Goal: Information Seeking & Learning: Learn about a topic

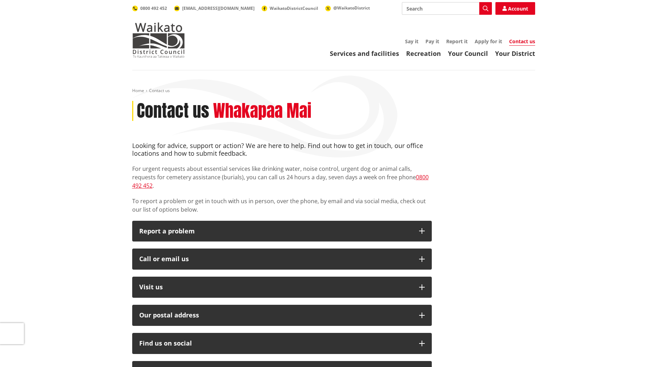
click at [418, 8] on input "Search" at bounding box center [447, 8] width 90 height 13
type input "rates"
click at [484, 8] on icon "button" at bounding box center [486, 9] width 6 height 6
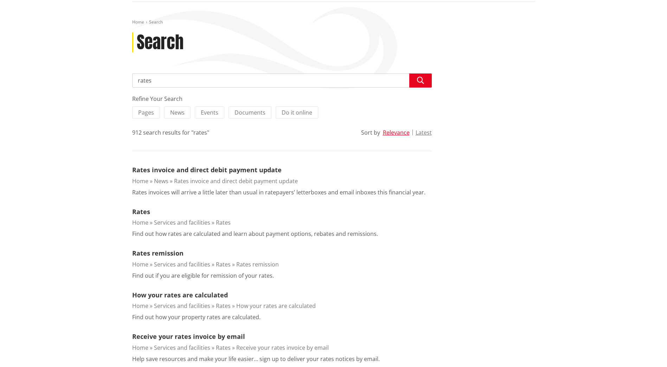
scroll to position [70, 0]
click at [144, 208] on link "Rates" at bounding box center [141, 210] width 18 height 8
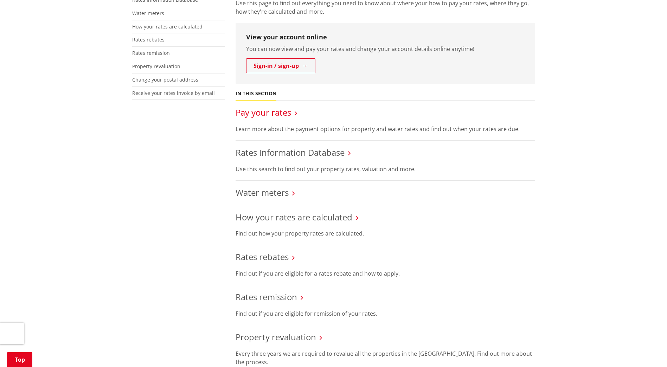
scroll to position [176, 0]
click at [283, 150] on link "Rates Information Database" at bounding box center [290, 152] width 109 height 12
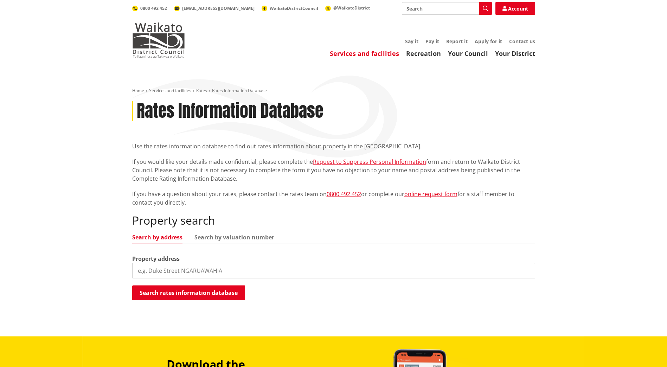
click at [179, 267] on input "search" at bounding box center [333, 270] width 403 height 15
type input "161 bellevue road"
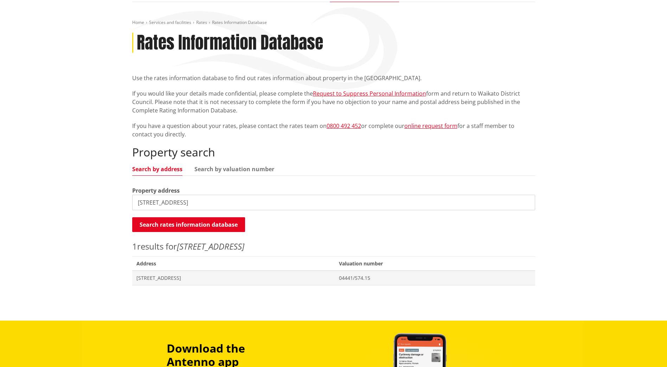
scroll to position [70, 0]
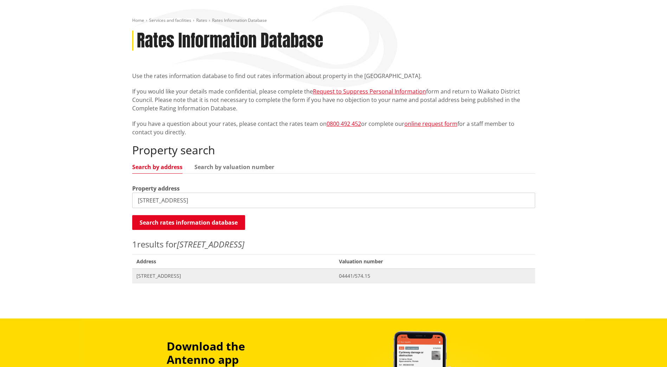
click at [180, 276] on span "161 Bellevue Road TAUWHARE" at bounding box center [233, 275] width 194 height 7
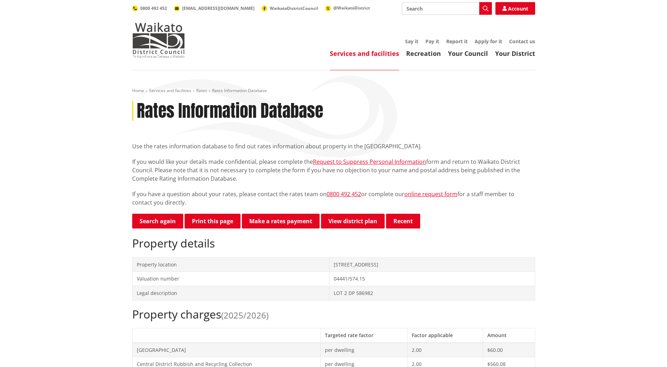
click at [422, 9] on input "Search" at bounding box center [447, 8] width 90 height 13
click at [425, 192] on link "online request form" at bounding box center [430, 194] width 53 height 8
click at [423, 9] on input "Search" at bounding box center [447, 8] width 90 height 13
type input "settlement rates"
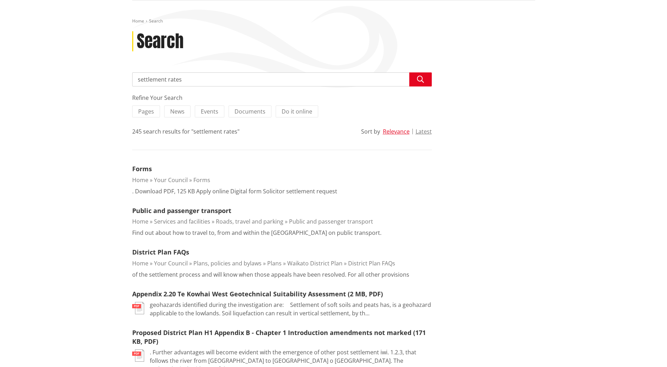
scroll to position [70, 0]
click at [141, 169] on link "Forms" at bounding box center [142, 168] width 20 height 8
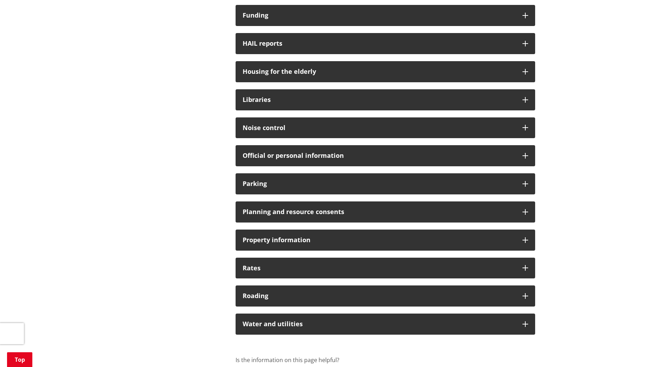
scroll to position [422, 0]
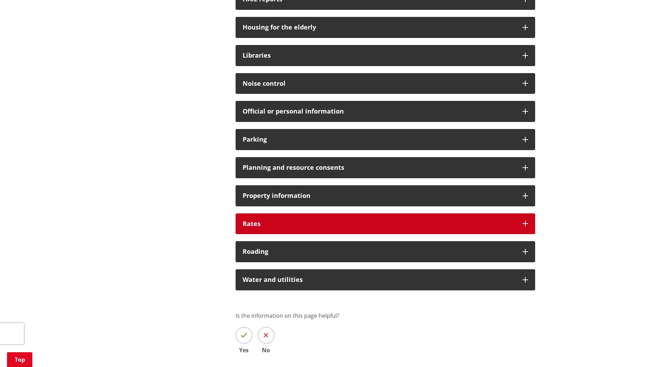
click at [250, 219] on div "Rates" at bounding box center [385, 223] width 299 height 21
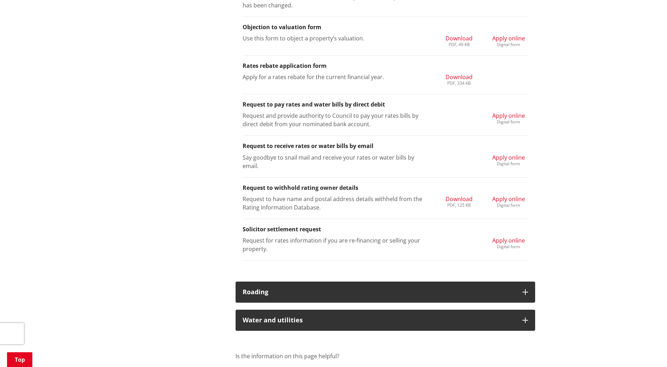
scroll to position [808, 0]
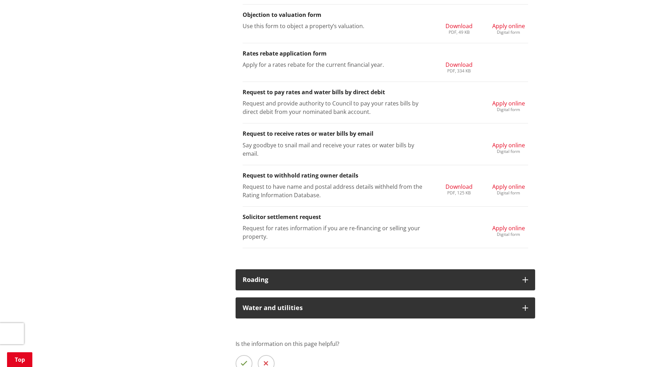
click at [507, 225] on span "Apply online" at bounding box center [508, 228] width 33 height 8
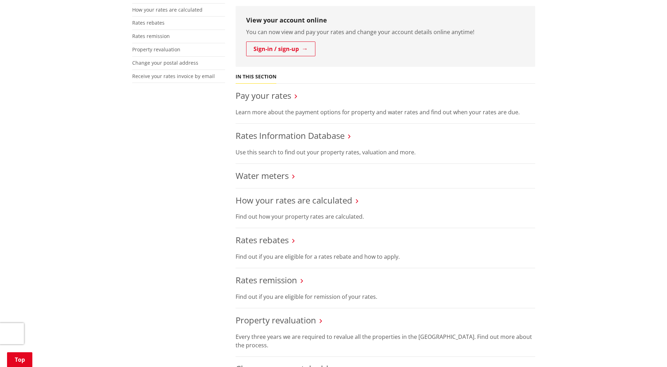
scroll to position [176, 0]
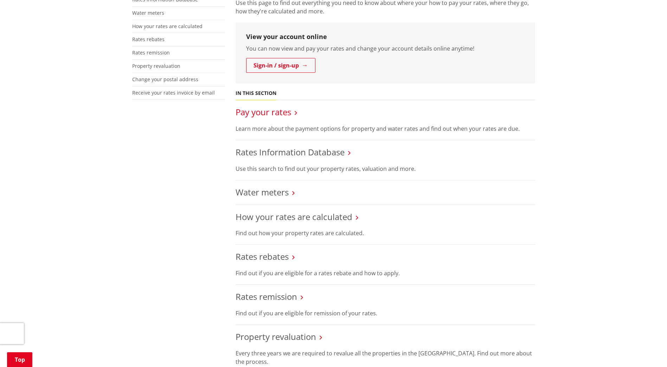
click at [264, 111] on link "Pay your rates" at bounding box center [264, 112] width 56 height 12
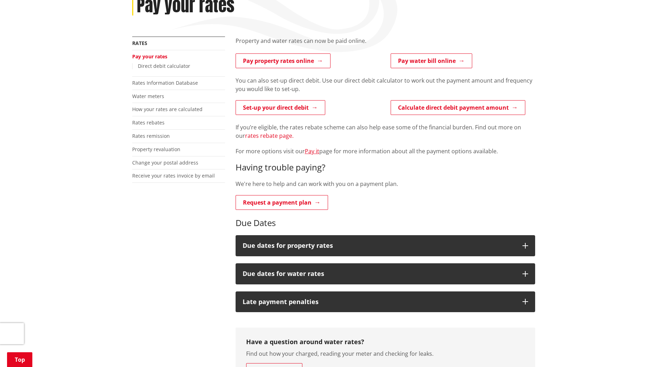
scroll to position [141, 0]
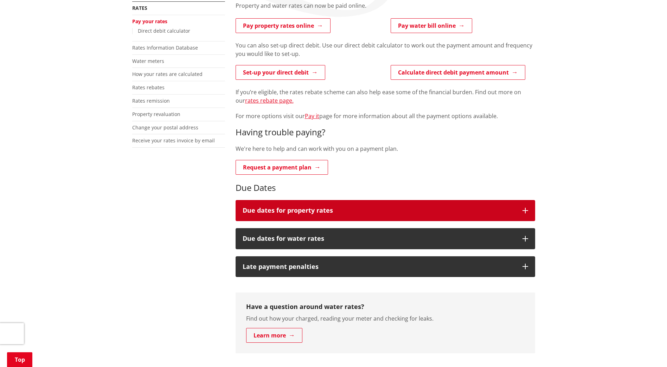
click at [291, 207] on h3 "Due dates for property rates" at bounding box center [379, 210] width 273 height 7
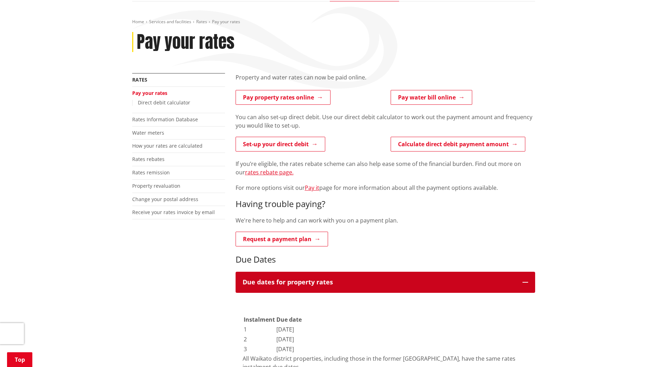
scroll to position [0, 0]
